Goal: Information Seeking & Learning: Learn about a topic

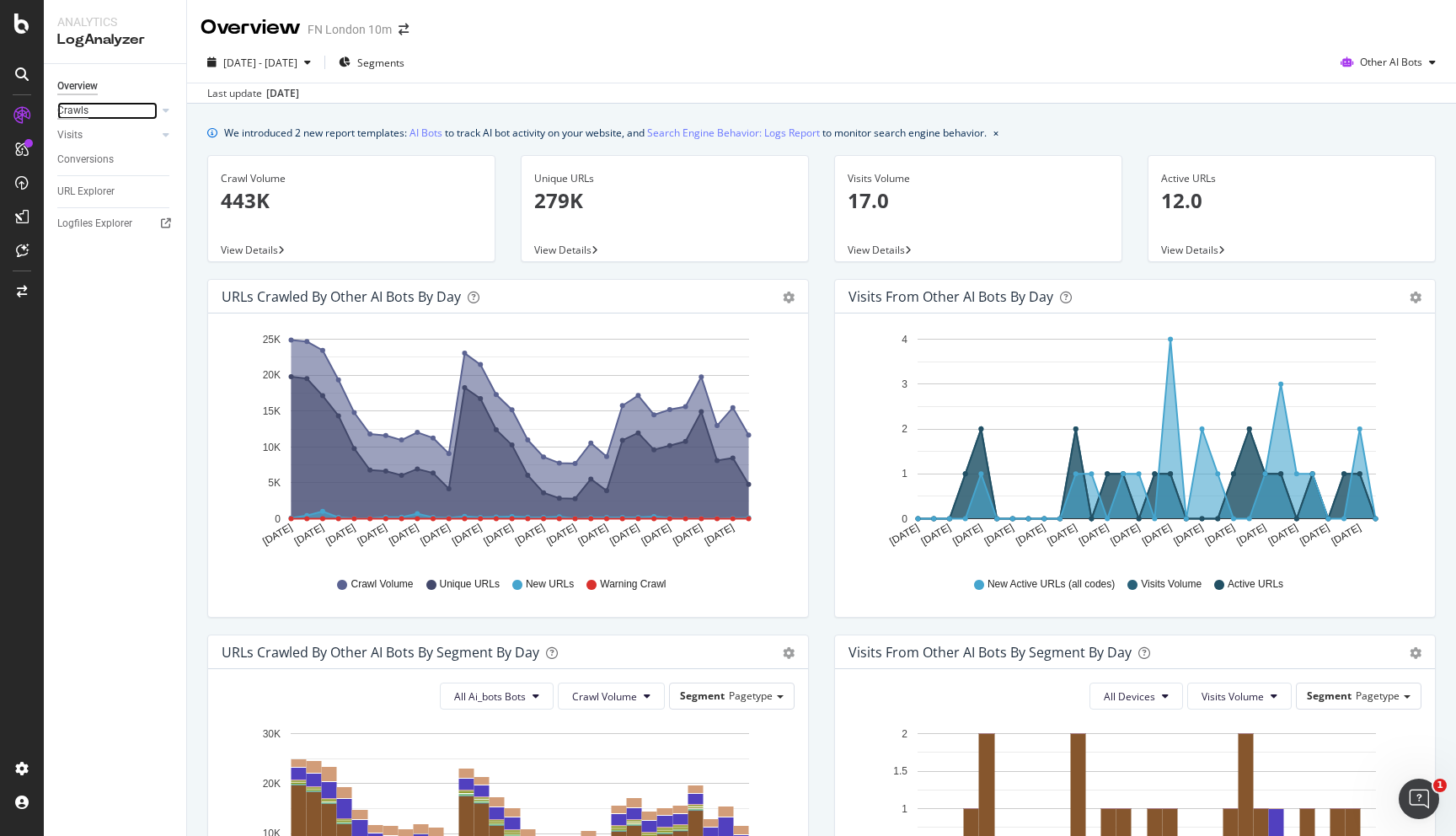
click at [77, 109] on div "Crawls" at bounding box center [73, 110] width 31 height 17
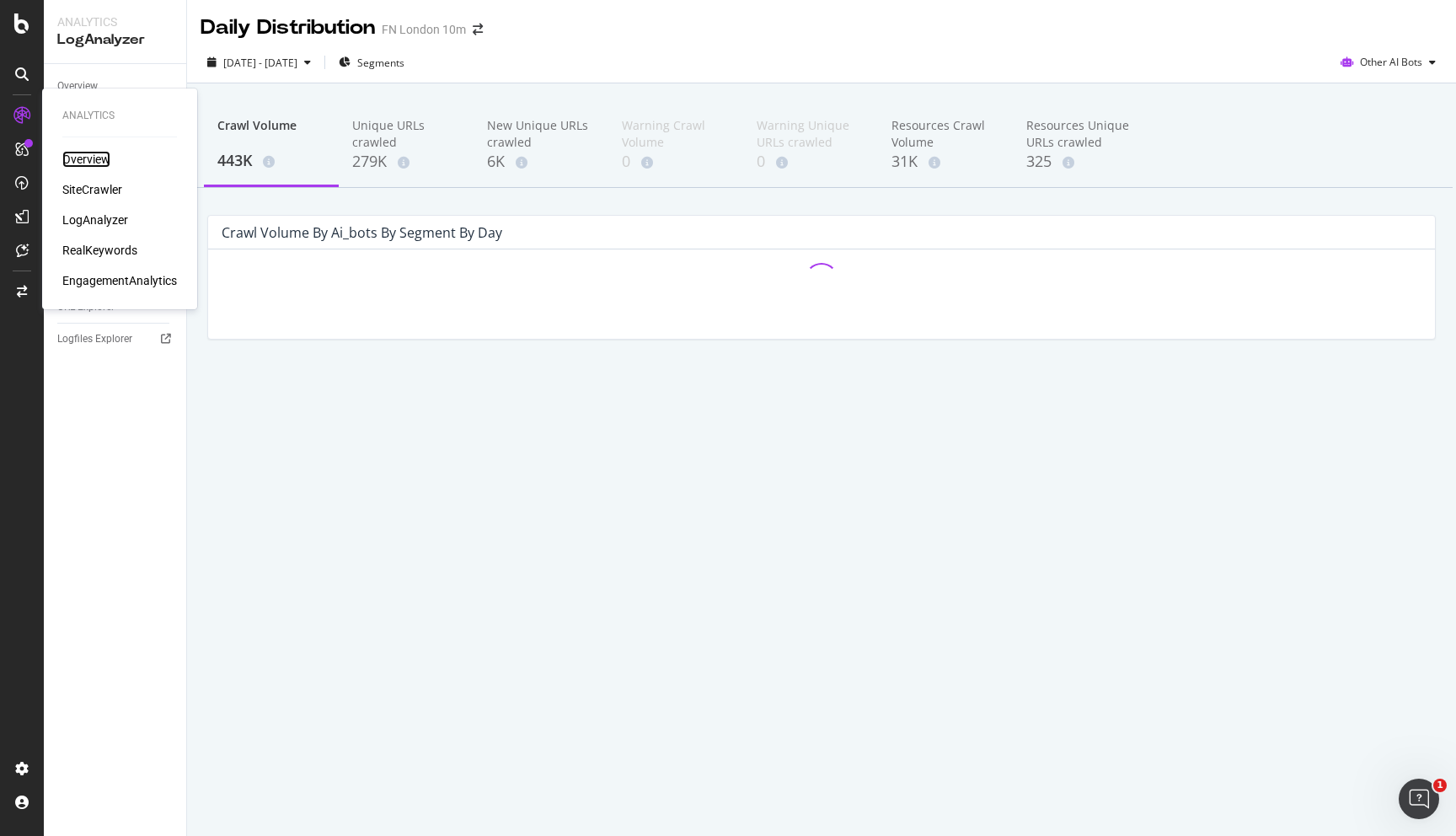
click at [74, 155] on div "Overview" at bounding box center [86, 159] width 48 height 16
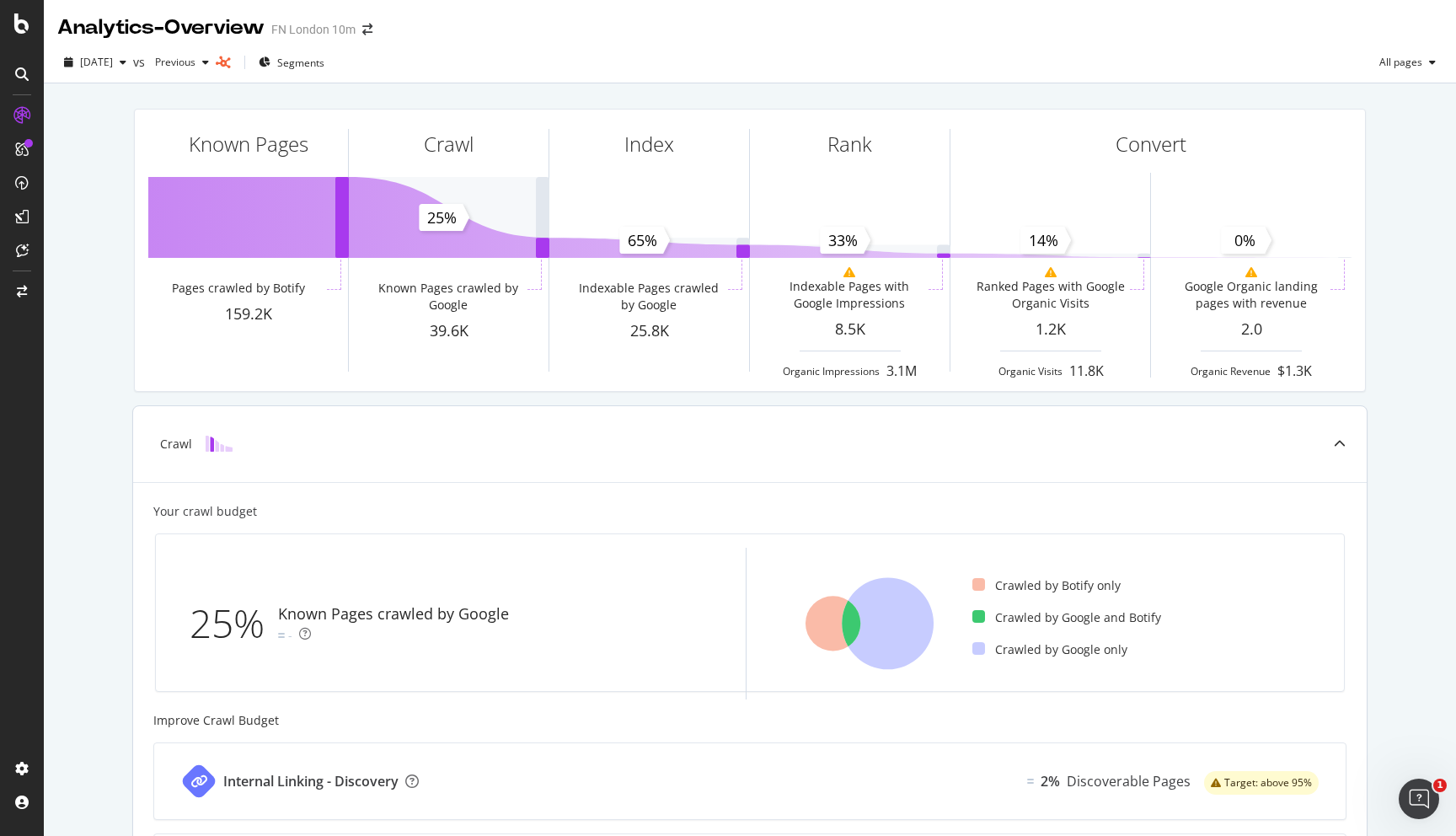
click at [206, 443] on img at bounding box center [219, 444] width 27 height 16
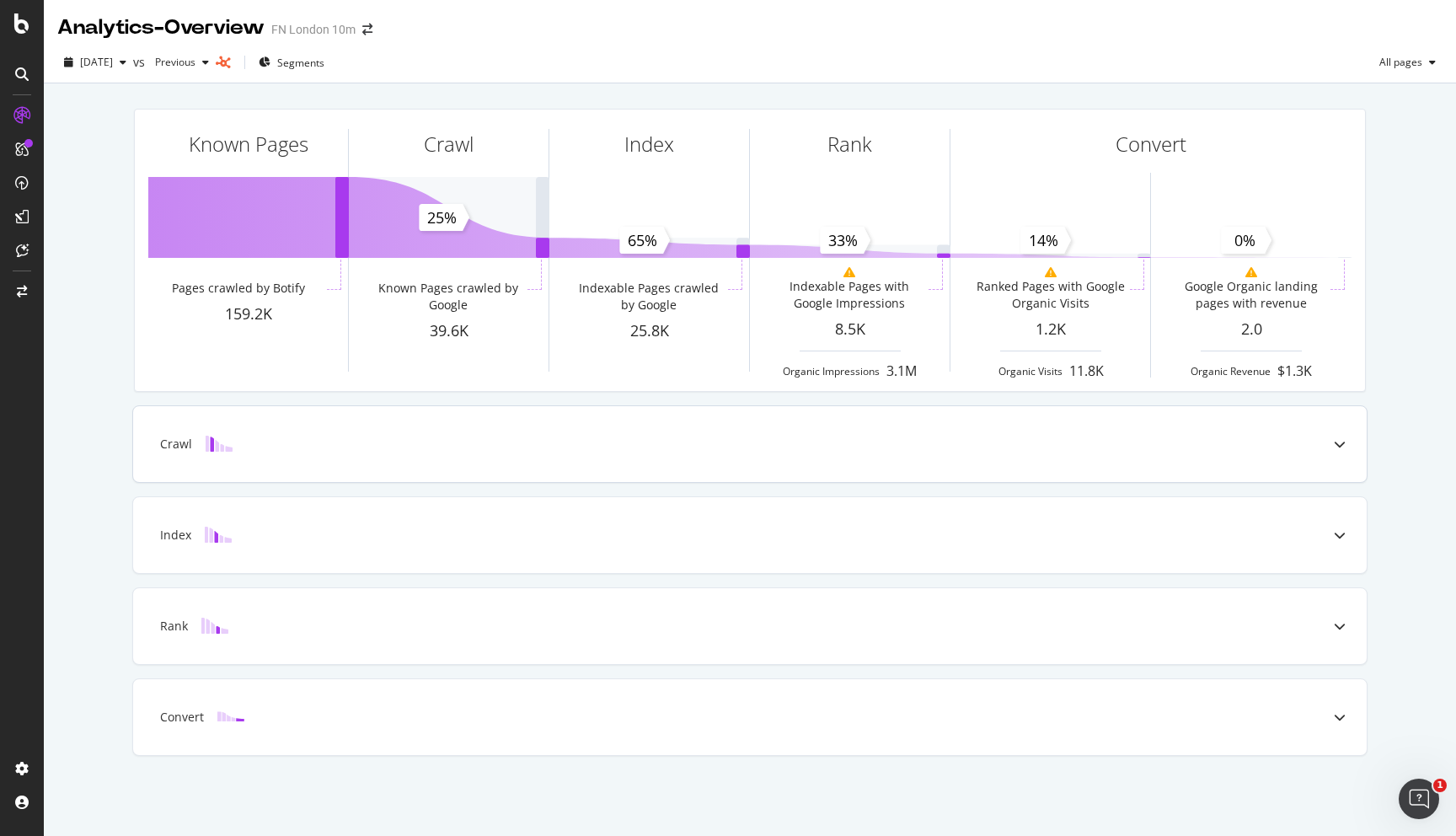
click at [206, 443] on img at bounding box center [219, 444] width 27 height 16
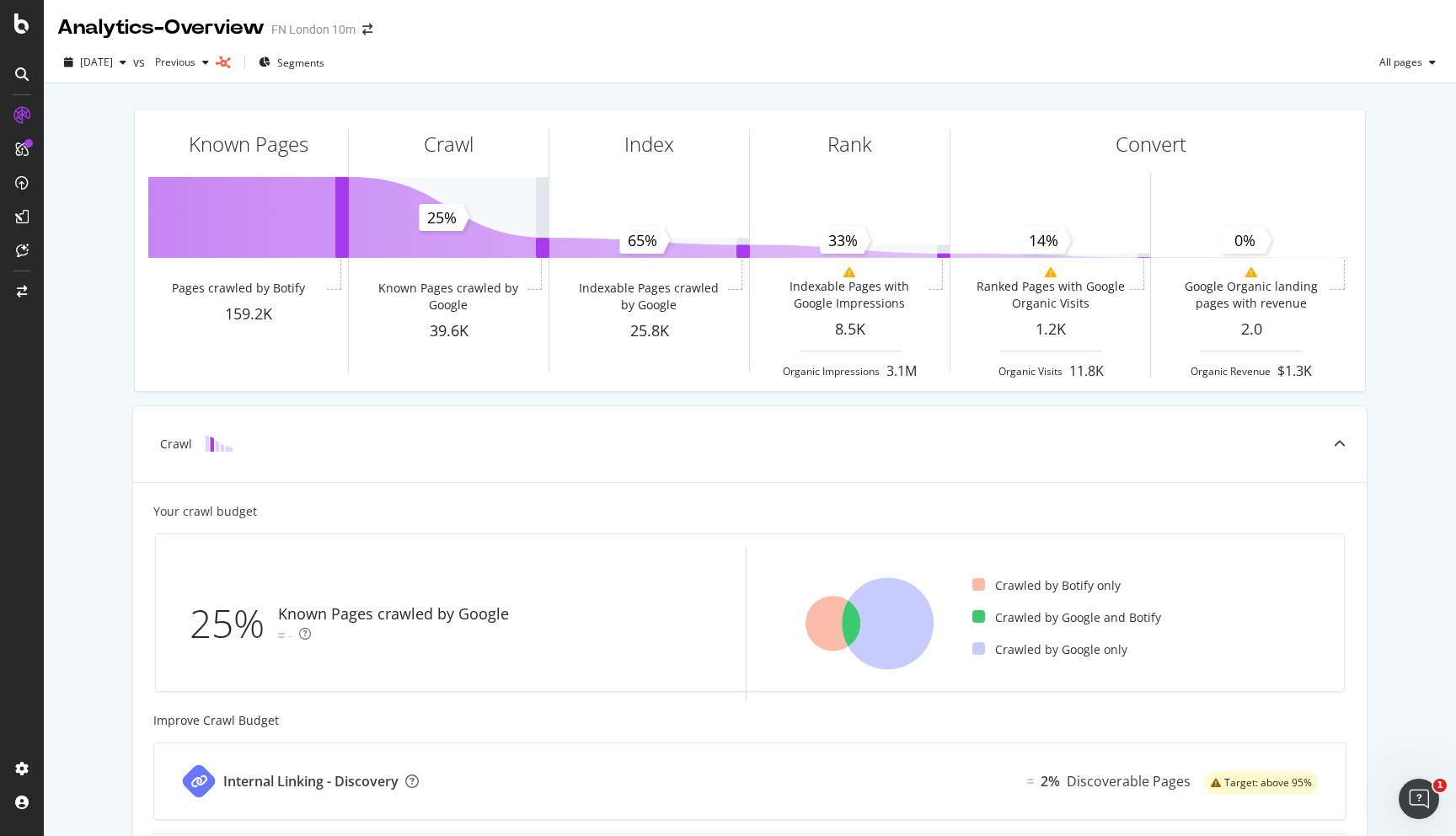
click at [308, 28] on div "FN London 10m" at bounding box center [313, 29] width 84 height 16
drag, startPoint x: 286, startPoint y: 32, endPoint x: 369, endPoint y: 33, distance: 83.0
click at [369, 33] on div "Analytics - Overview FN London 10m" at bounding box center [223, 28] width 332 height 29
click at [372, 23] on icon "arrow-right-arrow-left" at bounding box center [367, 29] width 10 height 12
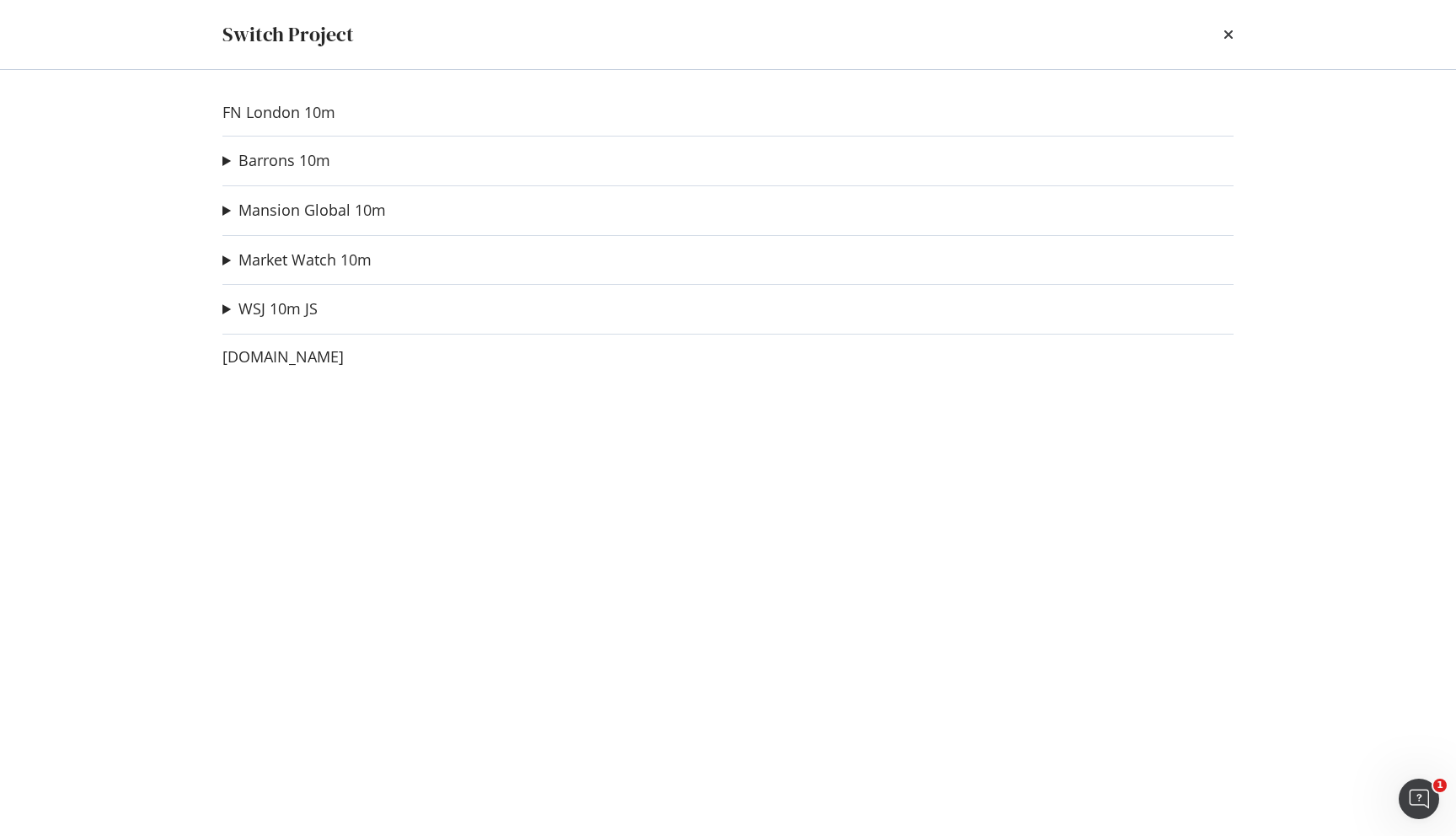
click at [228, 162] on summary "Barrons 10m" at bounding box center [276, 161] width 108 height 22
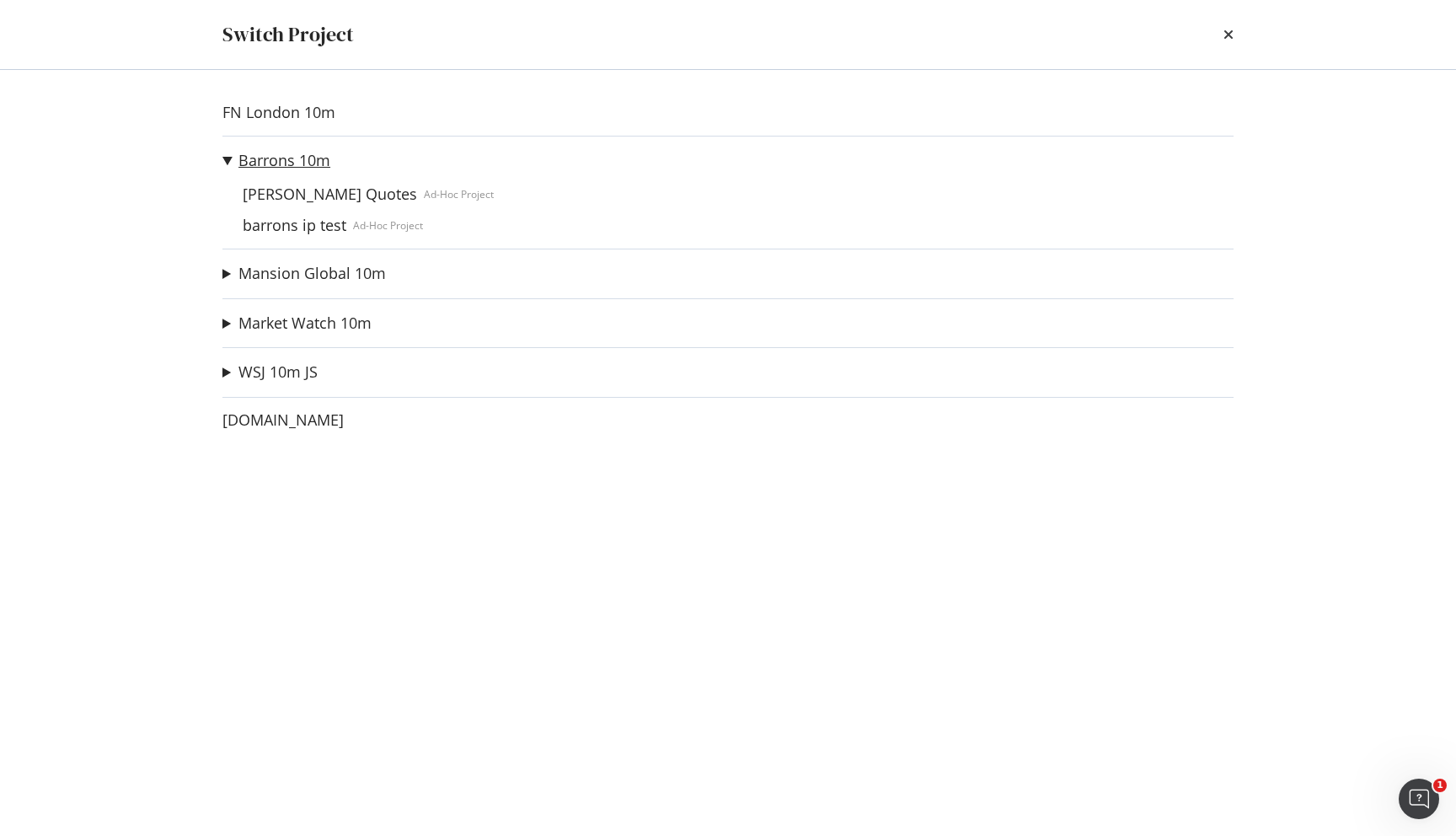
click at [249, 166] on link "Barrons 10m" at bounding box center [284, 161] width 92 height 17
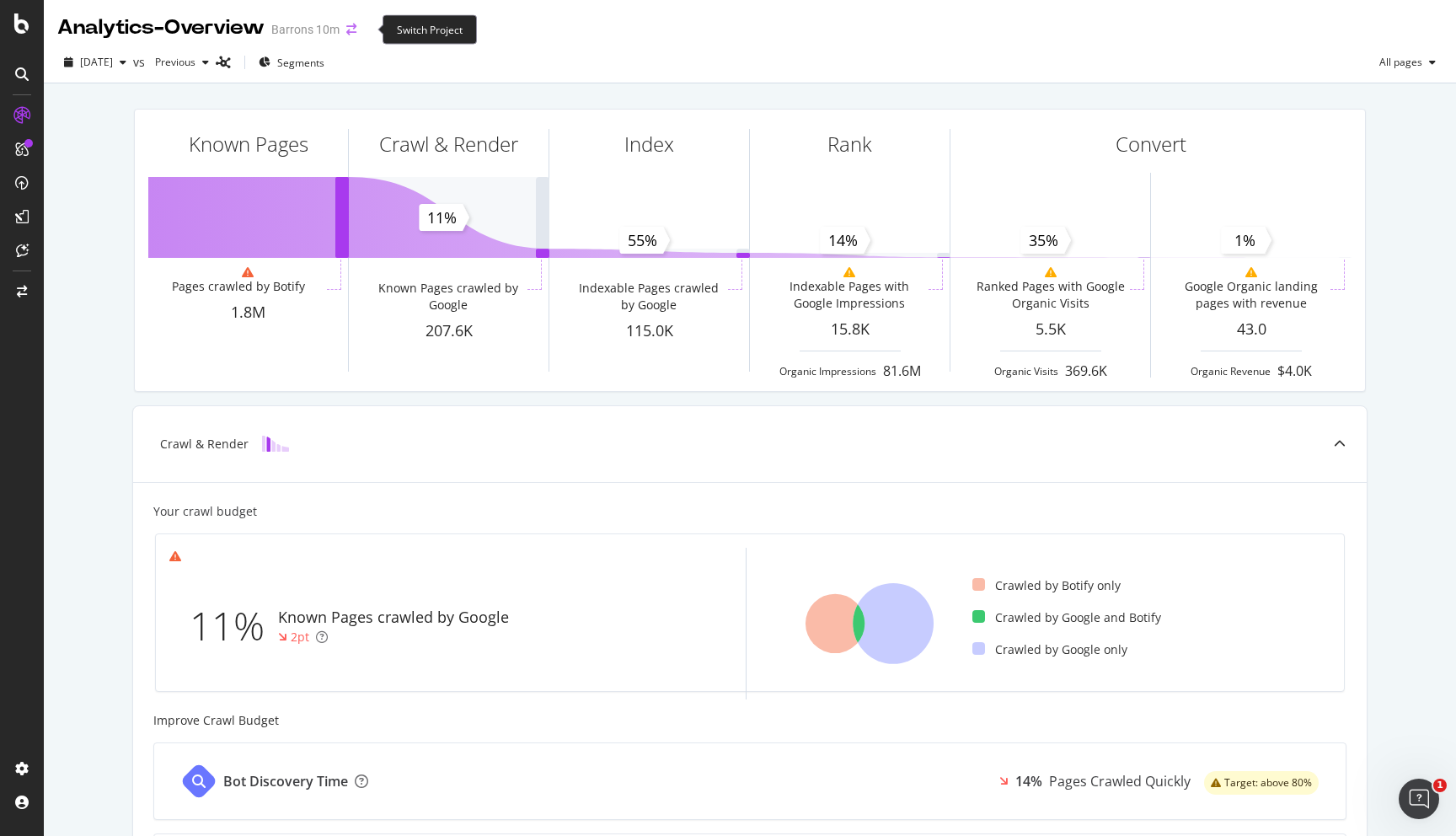
click at [356, 27] on icon "arrow-right-arrow-left" at bounding box center [351, 29] width 10 height 12
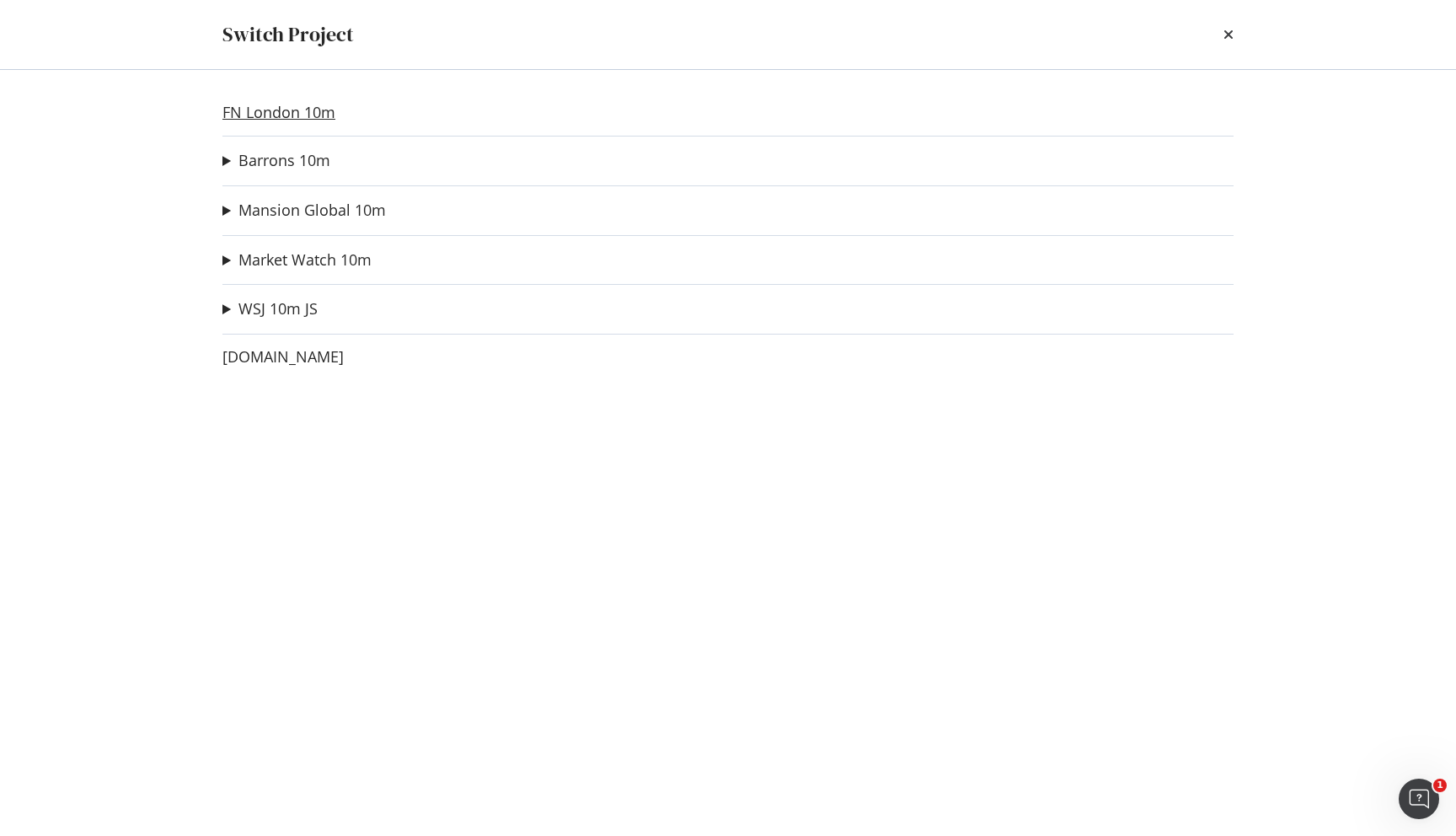
click at [235, 113] on link "FN London 10m" at bounding box center [279, 112] width 113 height 17
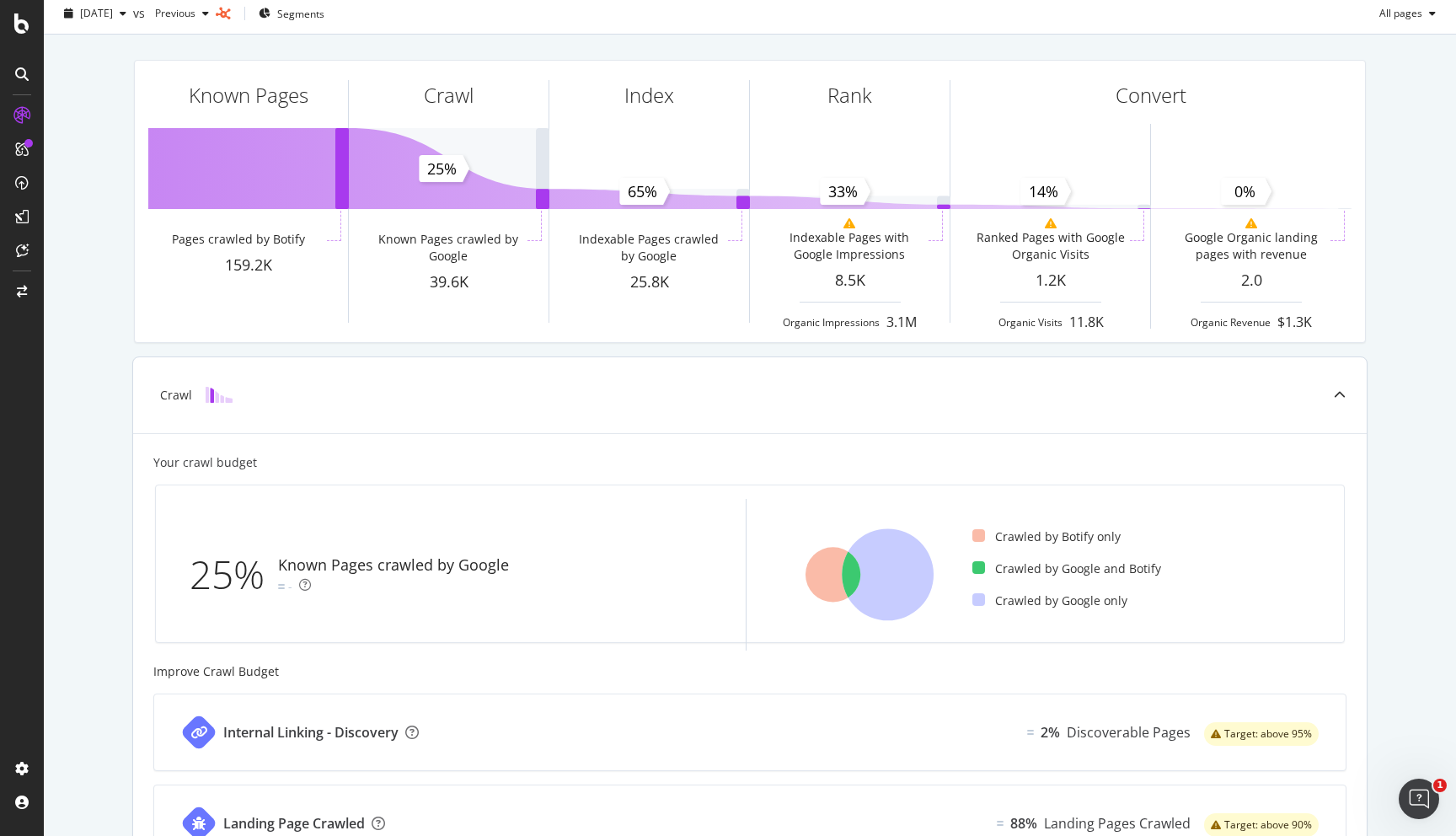
scroll to position [28, 0]
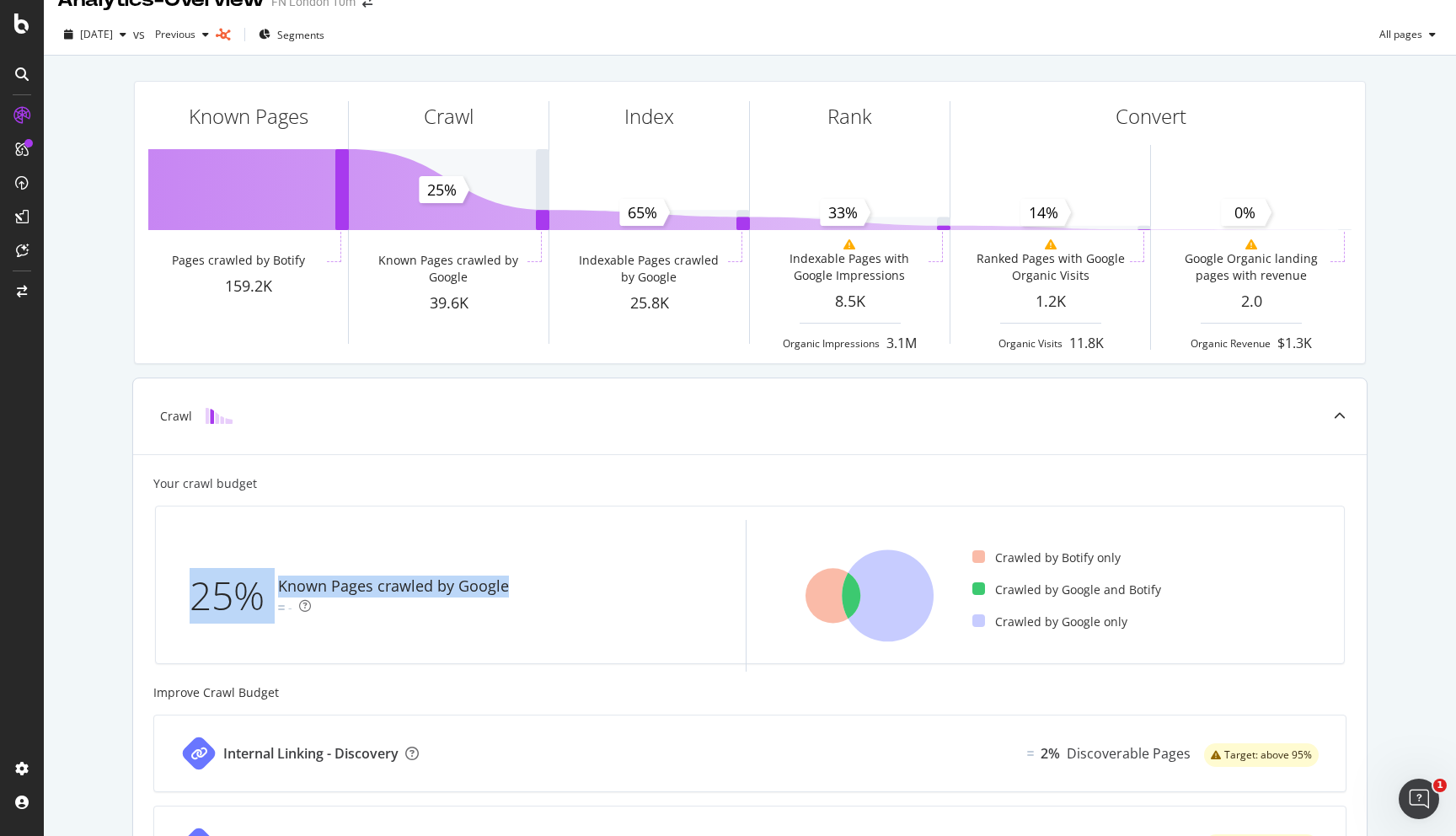
drag, startPoint x: 184, startPoint y: 600, endPoint x: 510, endPoint y: 586, distance: 326.3
click at [510, 586] on div "25% Known Pages crawled by Google -" at bounding box center [448, 596] width 556 height 152
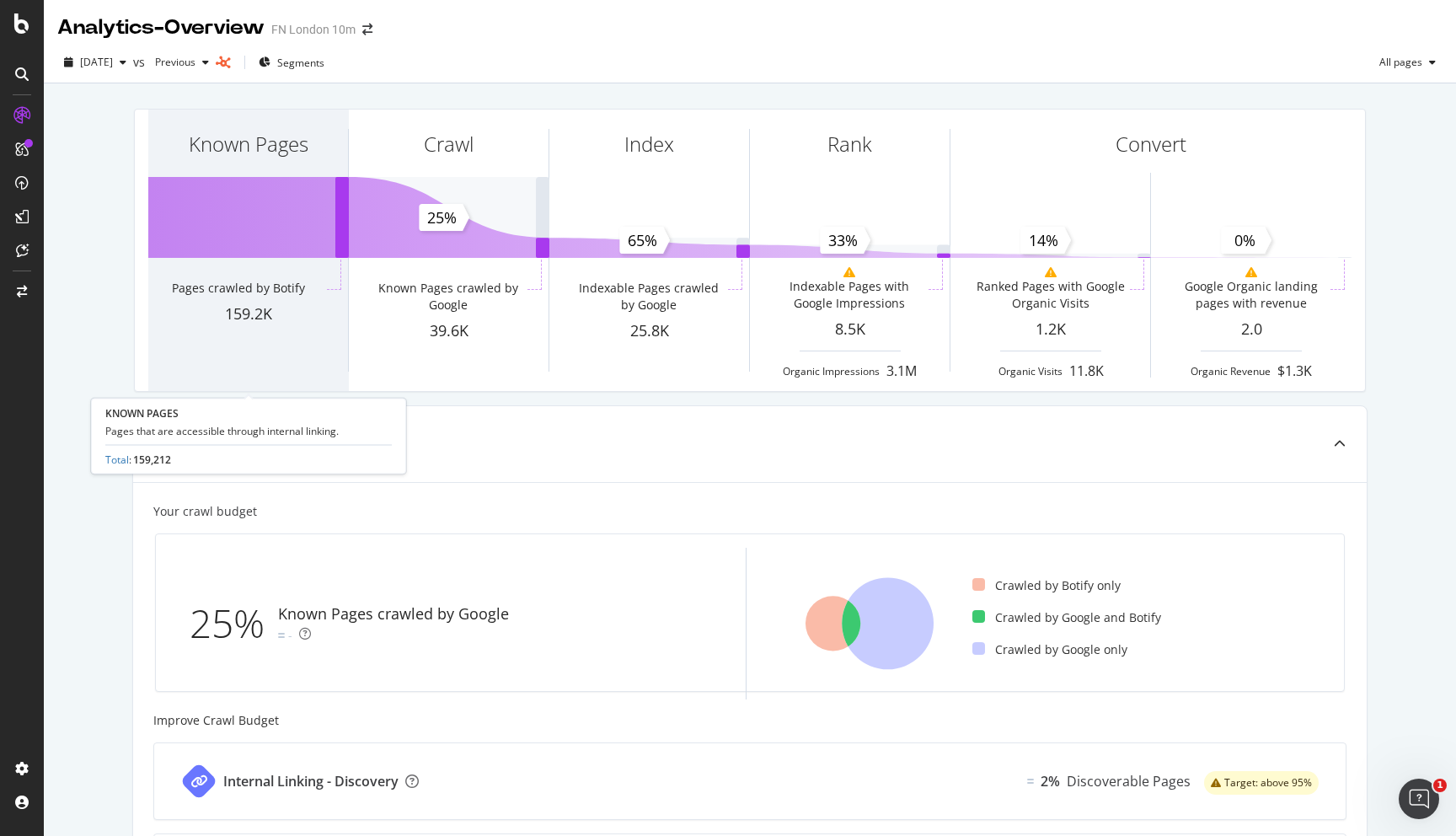
click at [197, 223] on div "Known Pages" at bounding box center [248, 174] width 200 height 130
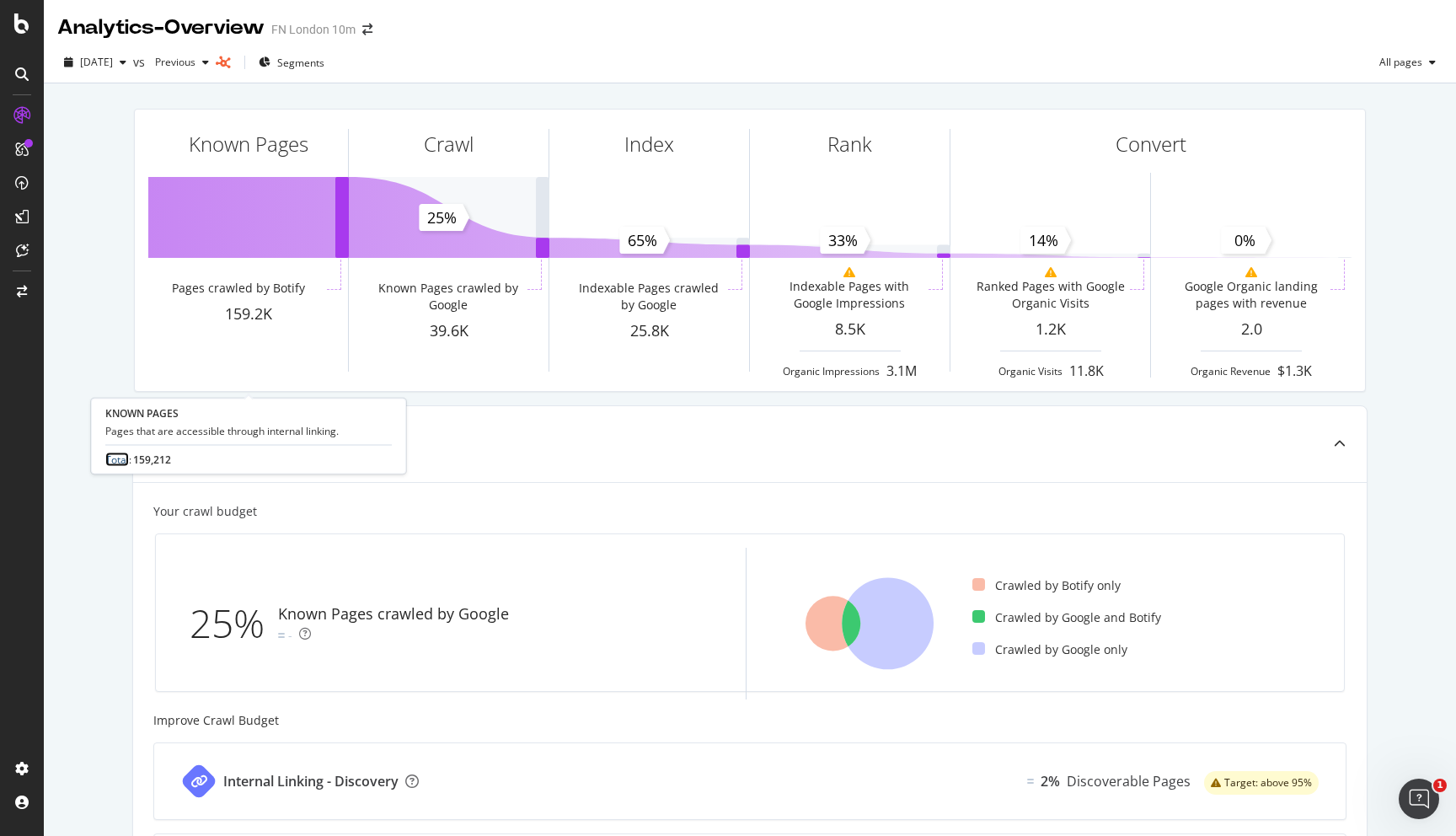
click at [119, 462] on link "Total" at bounding box center [117, 459] width 23 height 15
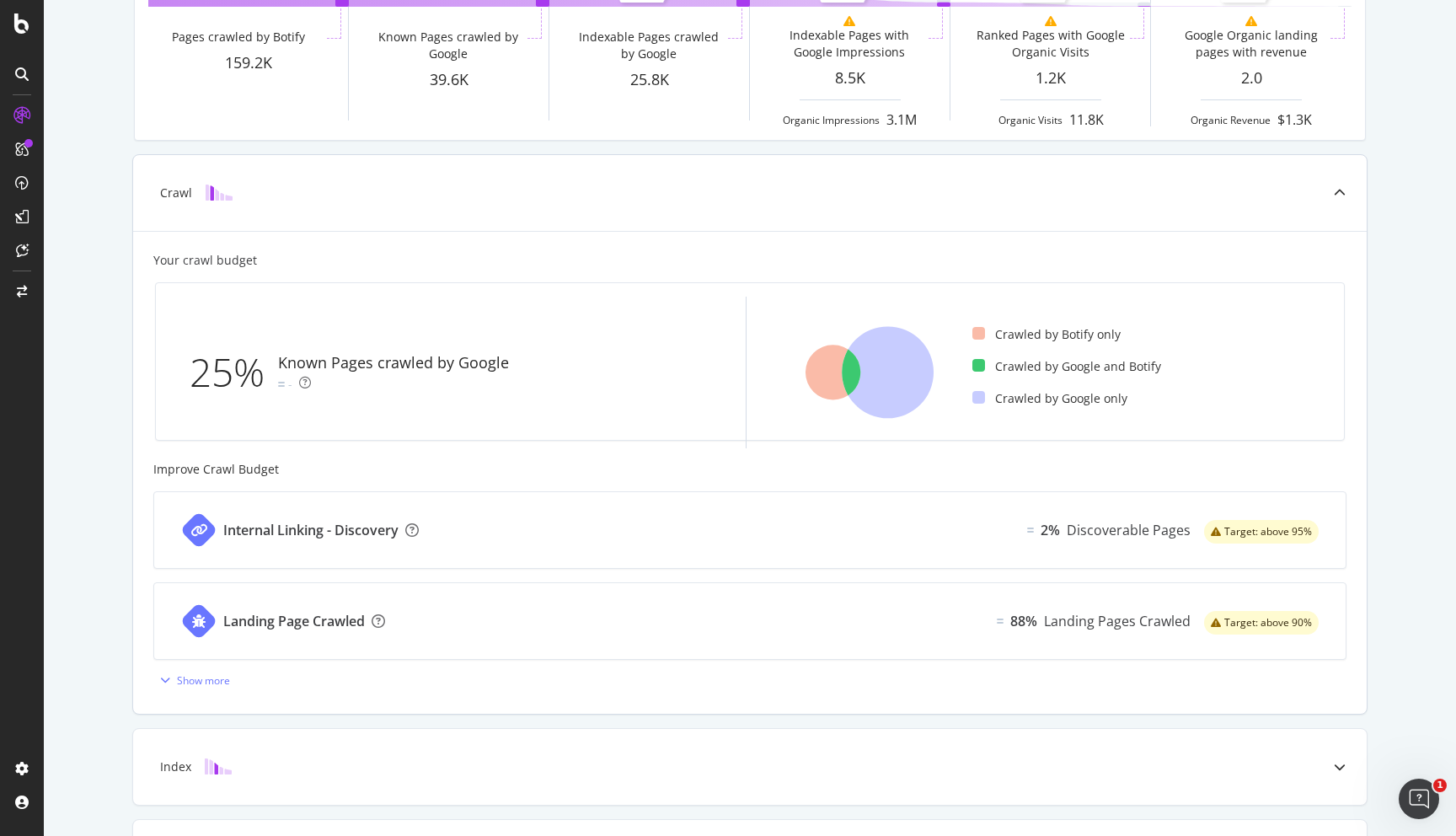
scroll to position [475, 0]
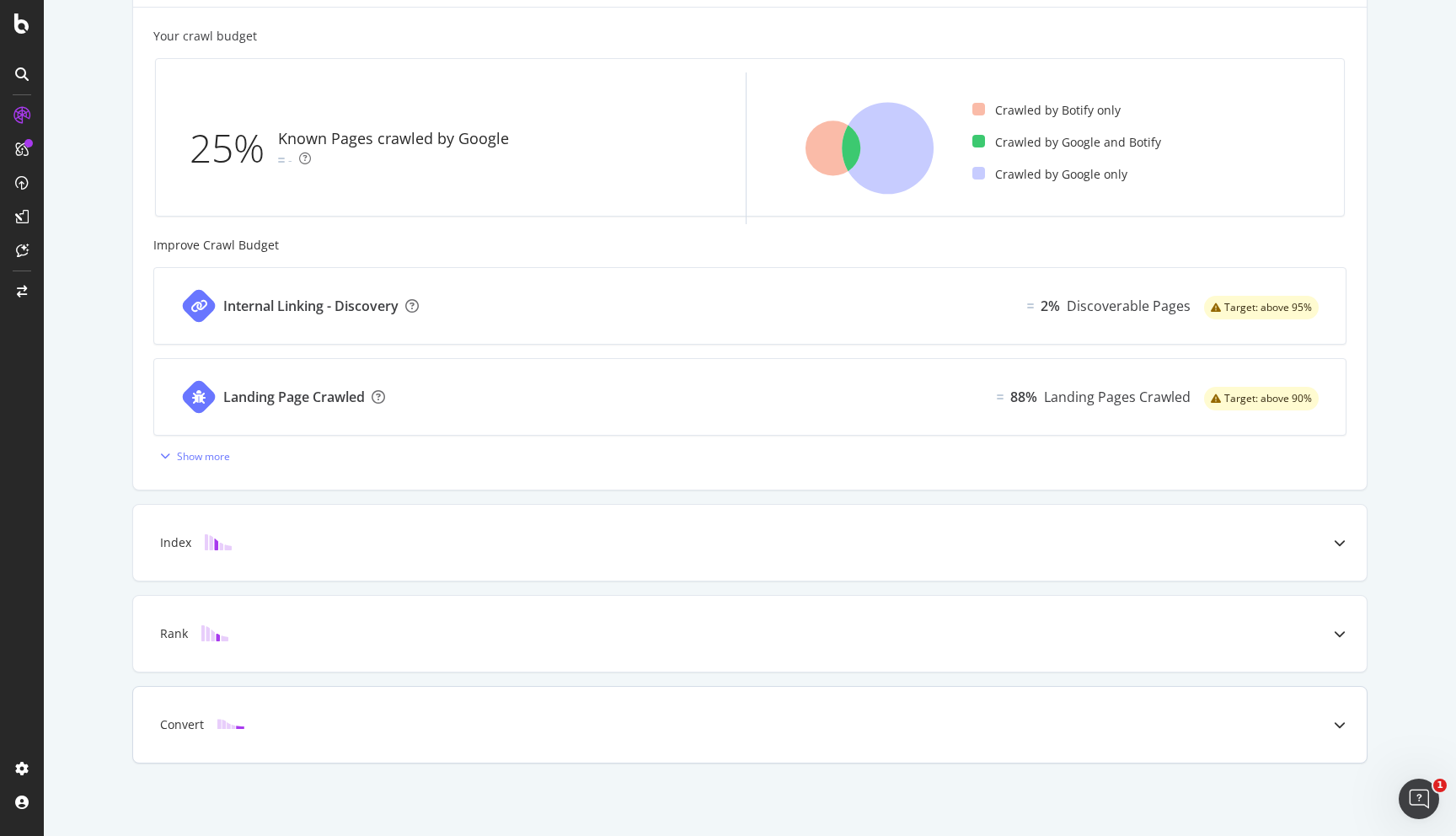
click at [236, 726] on img at bounding box center [231, 724] width 27 height 16
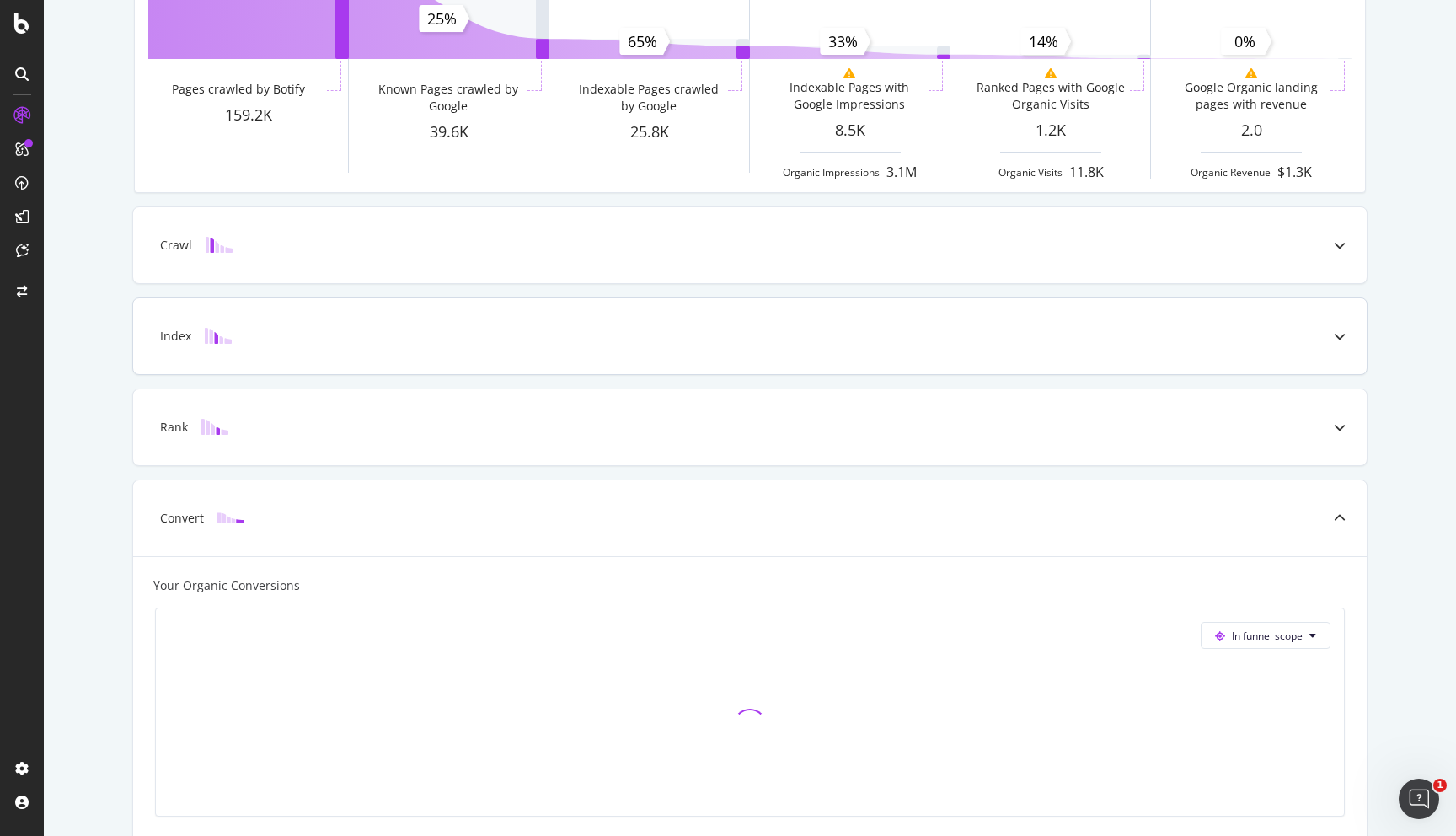
click at [263, 341] on div "Index" at bounding box center [723, 335] width 1166 height 16
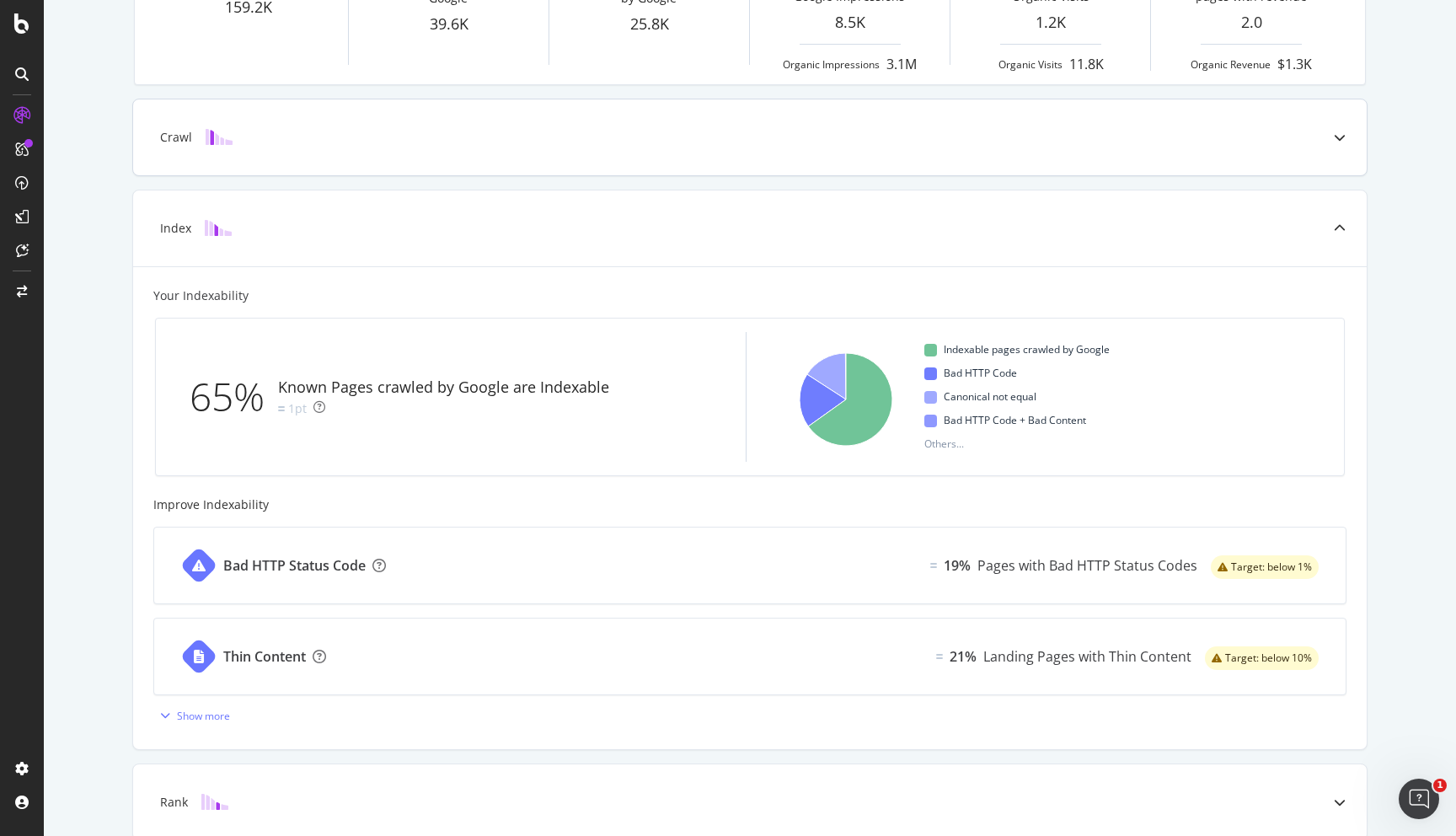
scroll to position [0, 0]
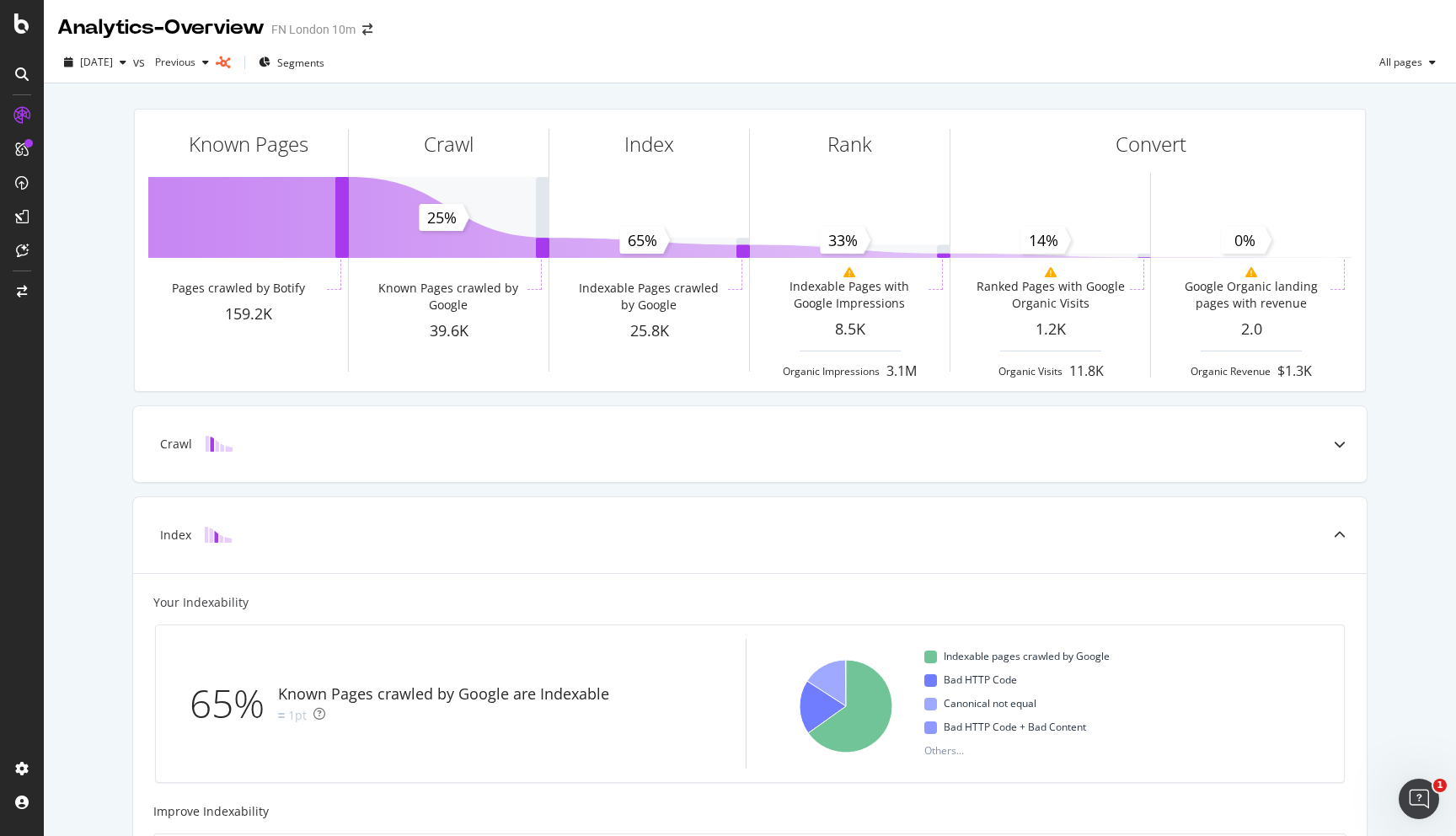
click at [330, 29] on div "FN London 10m" at bounding box center [313, 29] width 84 height 16
click at [372, 32] on icon "arrow-right-arrow-left" at bounding box center [367, 29] width 10 height 12
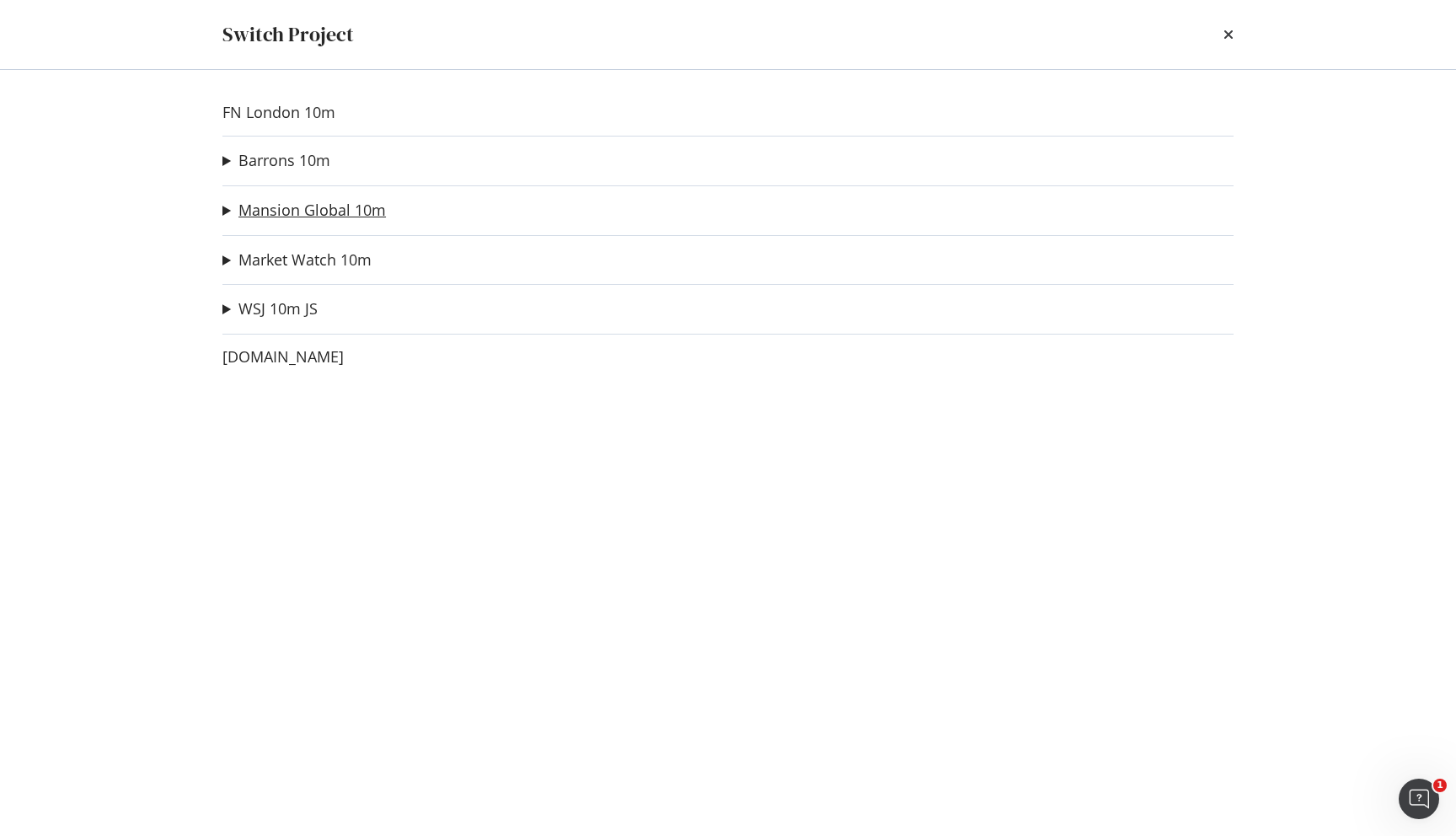
click at [333, 219] on link "Mansion Global 10m" at bounding box center [312, 210] width 147 height 17
